Goal: Task Accomplishment & Management: Manage account settings

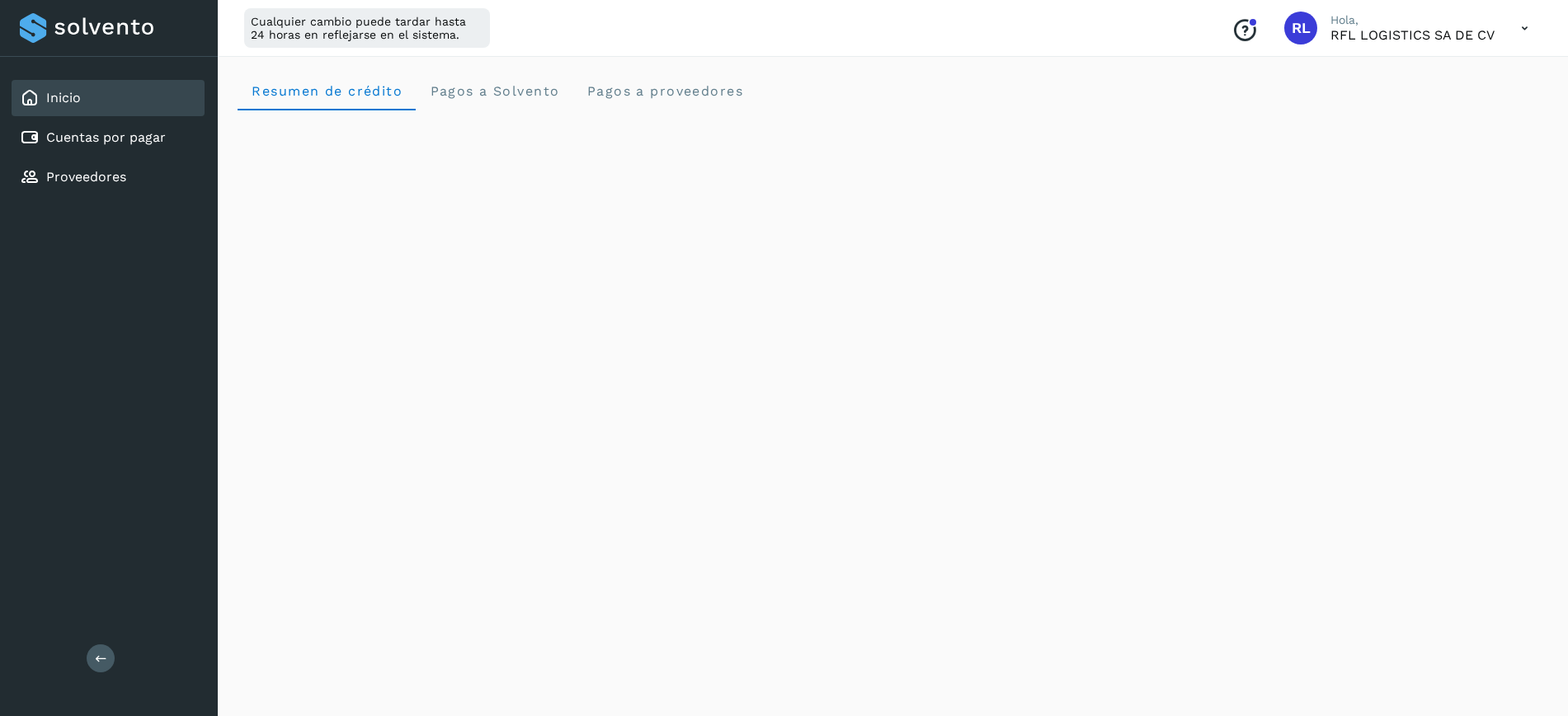
click at [84, 154] on div "Cuentas por pagar" at bounding box center [108, 138] width 193 height 36
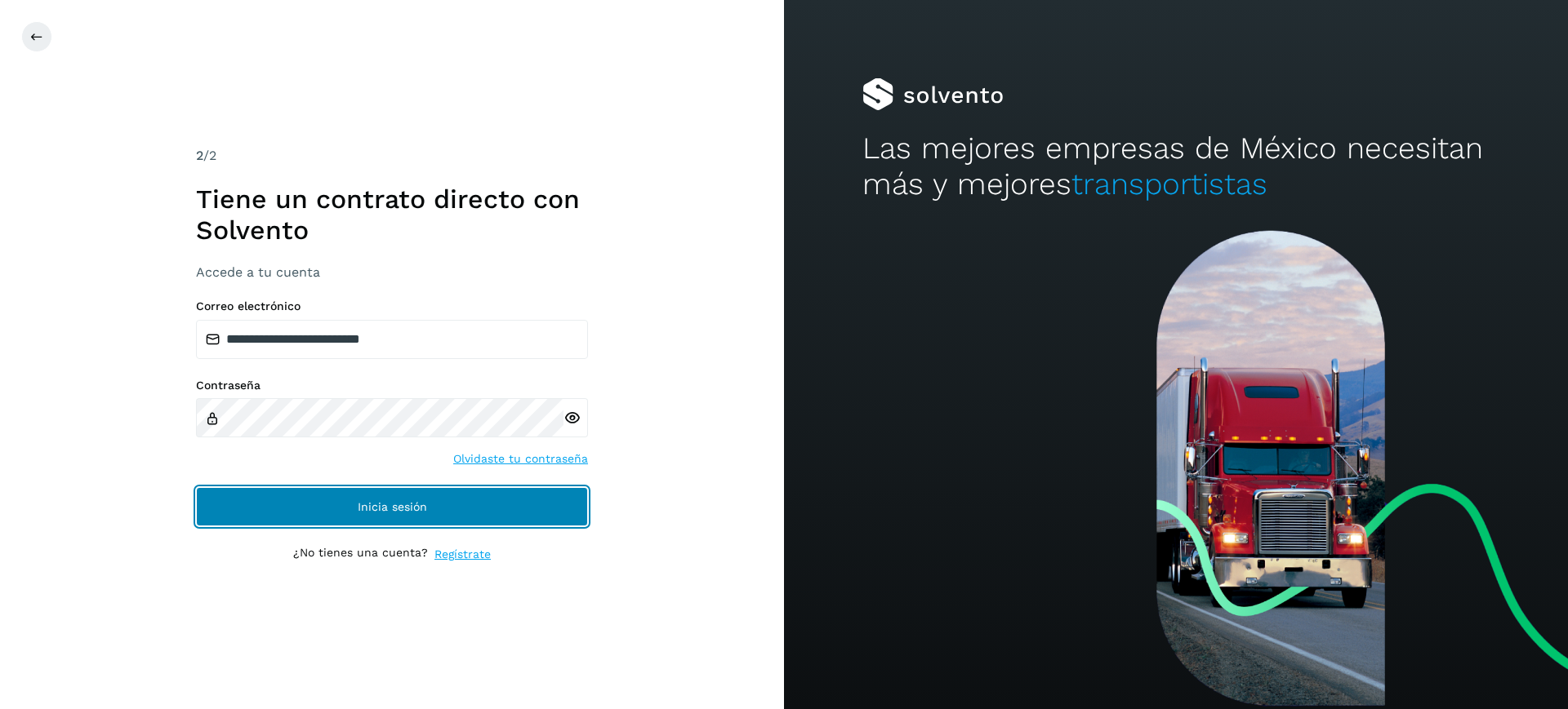
click at [465, 516] on button "Inicia sesión" at bounding box center [392, 507] width 392 height 39
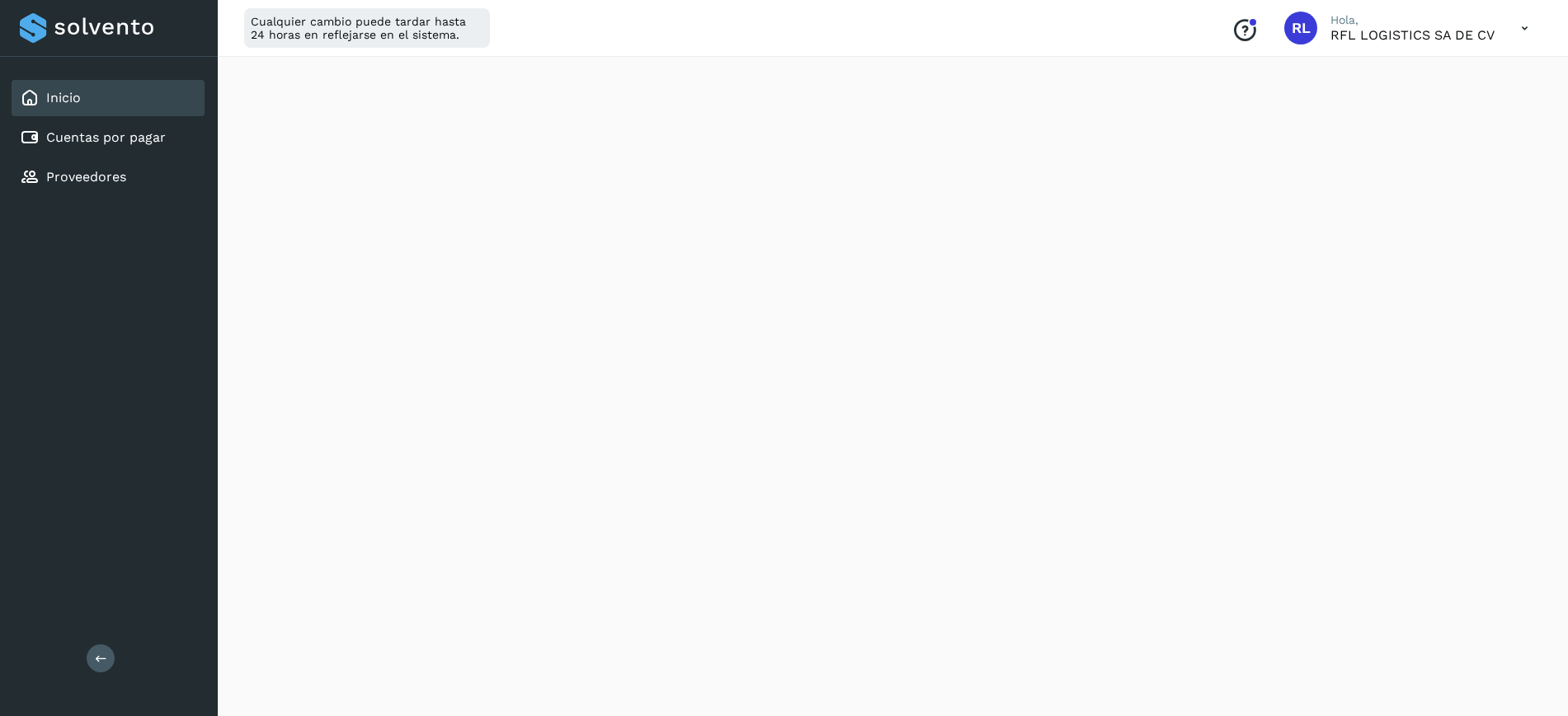
scroll to position [363, 0]
